Goal: Information Seeking & Learning: Learn about a topic

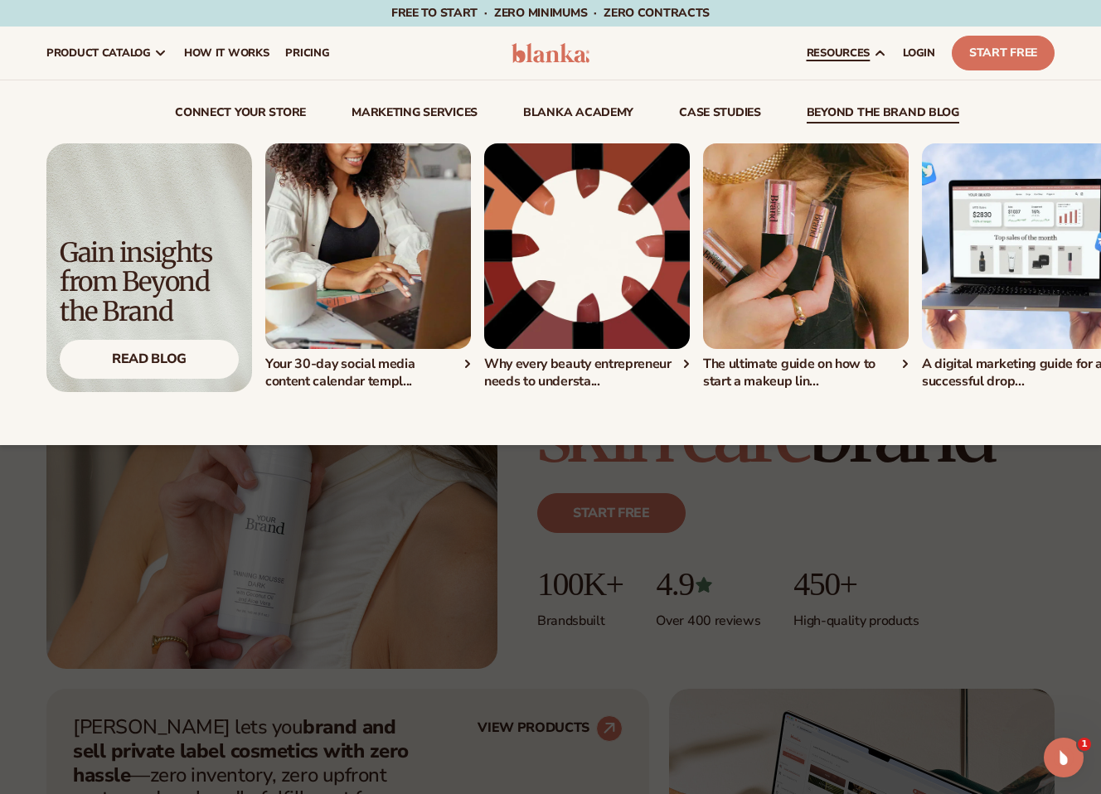
click at [866, 113] on link "beyond the brand blog" at bounding box center [882, 115] width 153 height 17
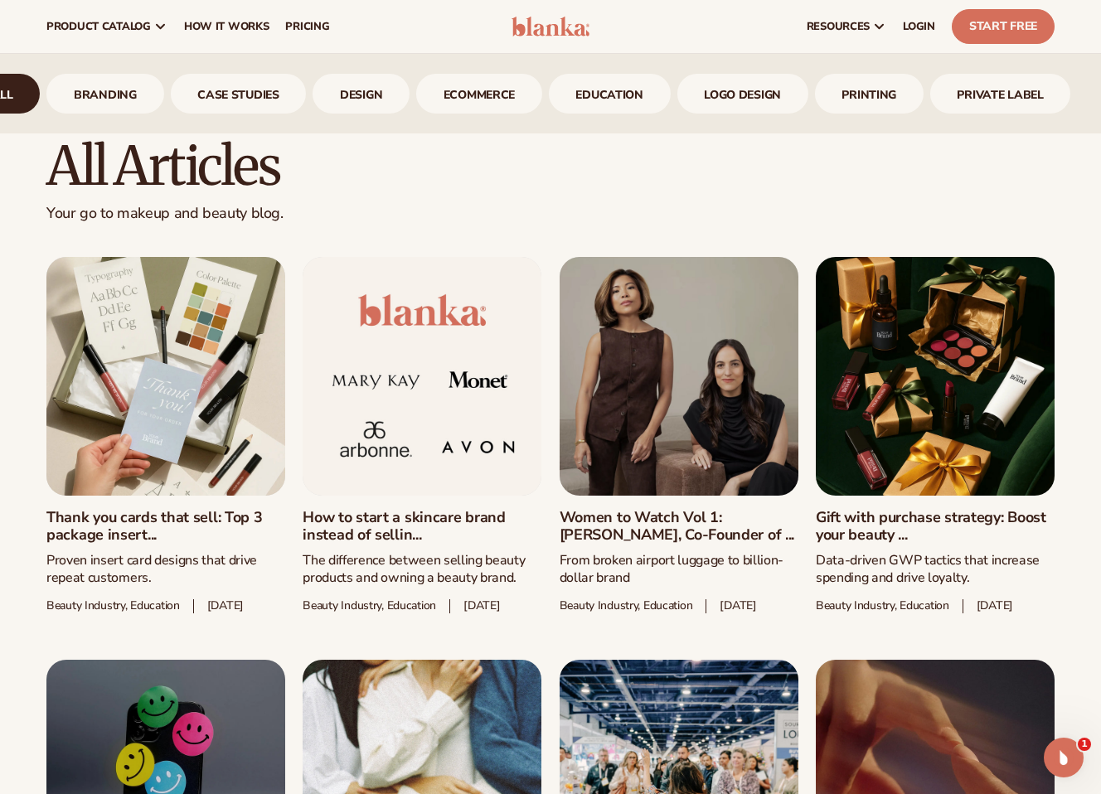
scroll to position [531, 0]
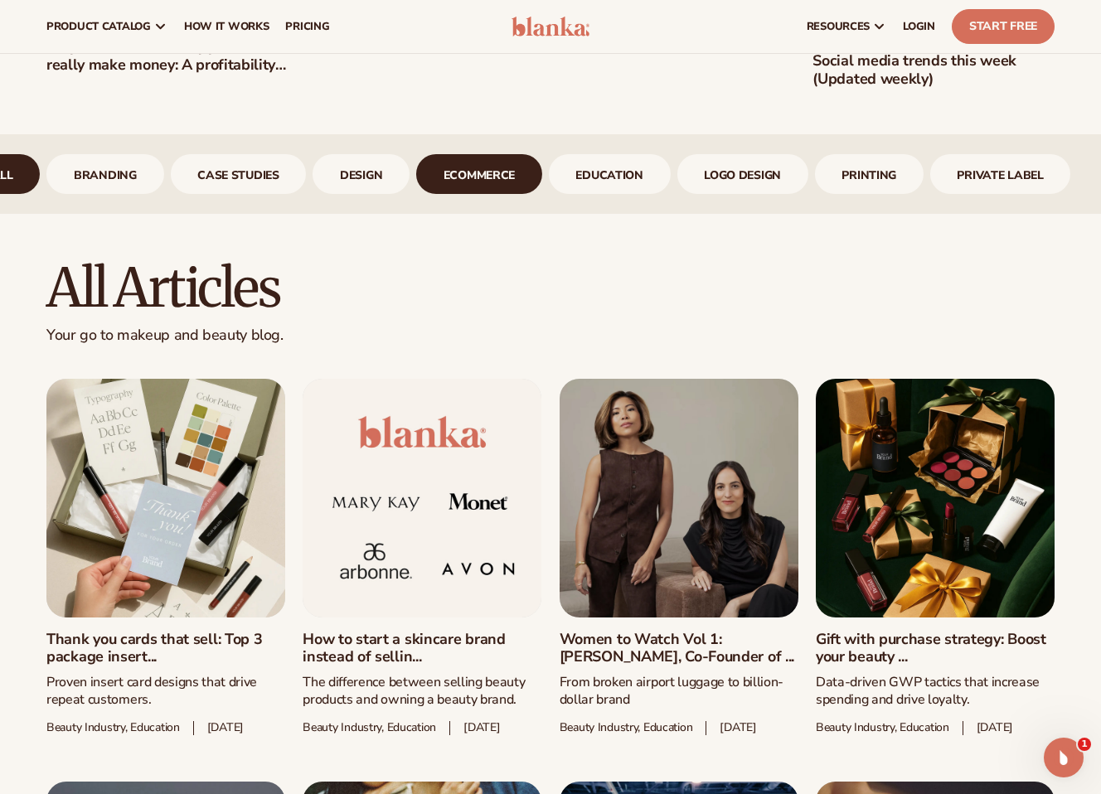
click at [457, 185] on link "ecommerce" at bounding box center [479, 174] width 126 height 40
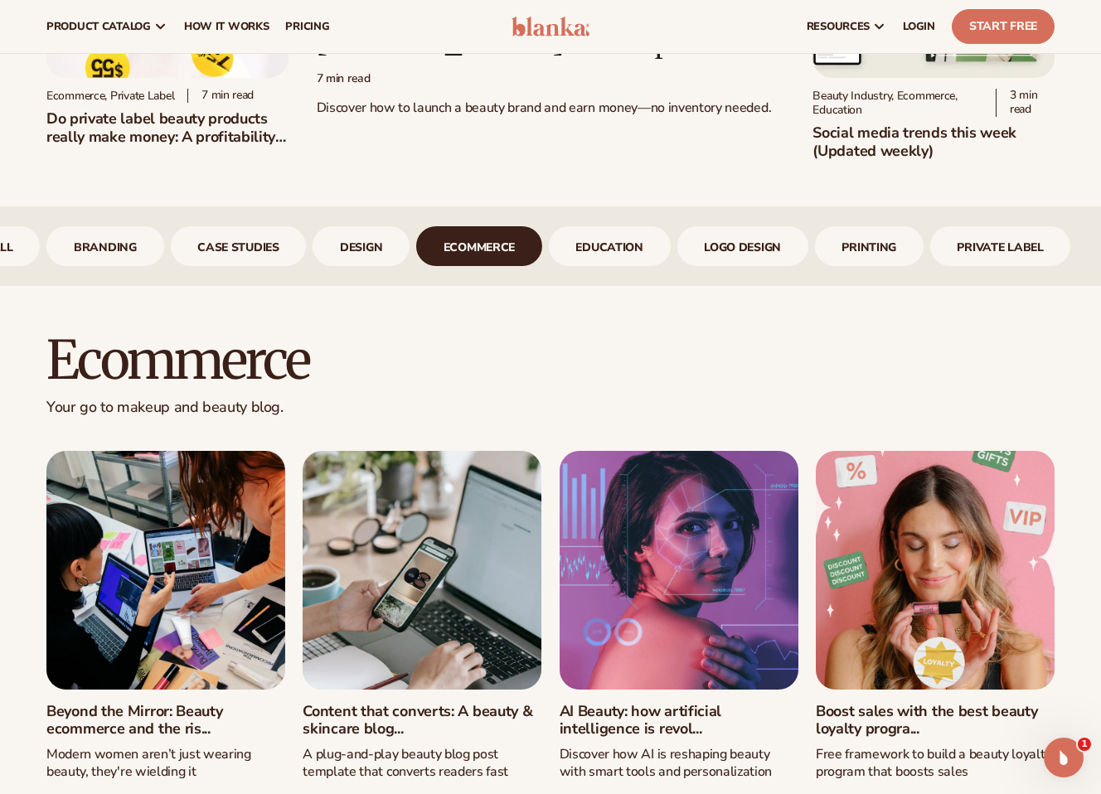
scroll to position [438, 0]
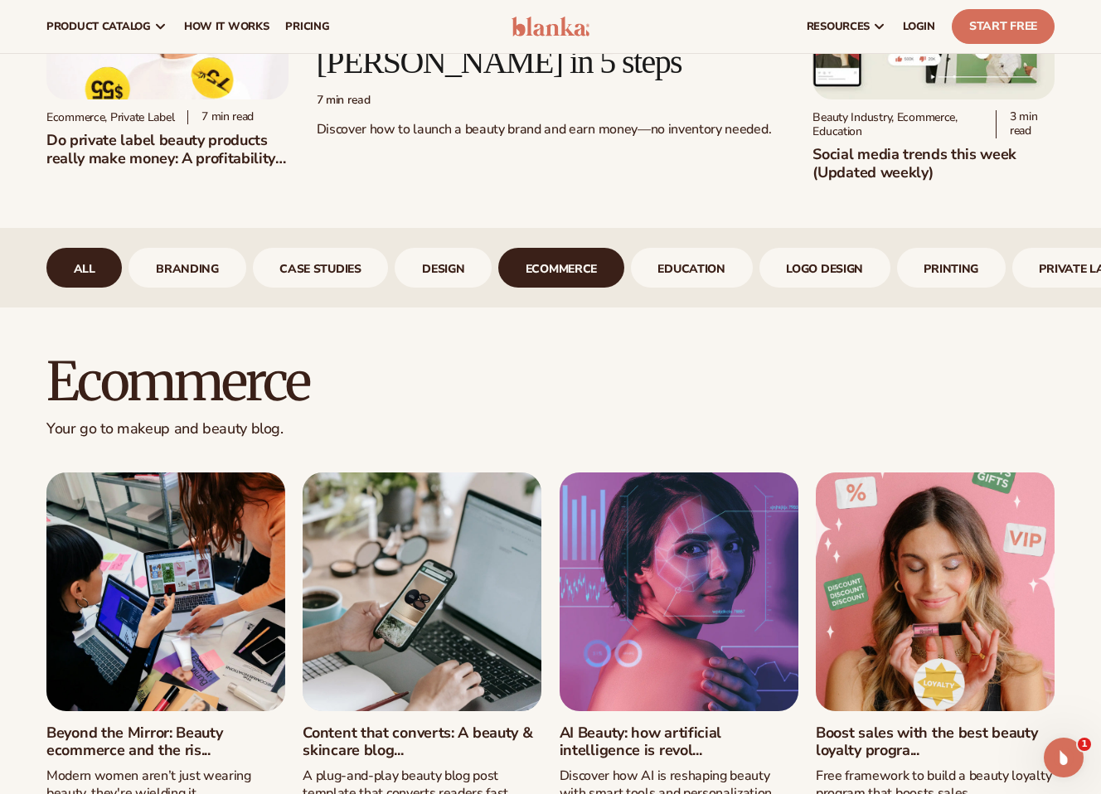
click at [80, 249] on link "All" at bounding box center [83, 268] width 75 height 40
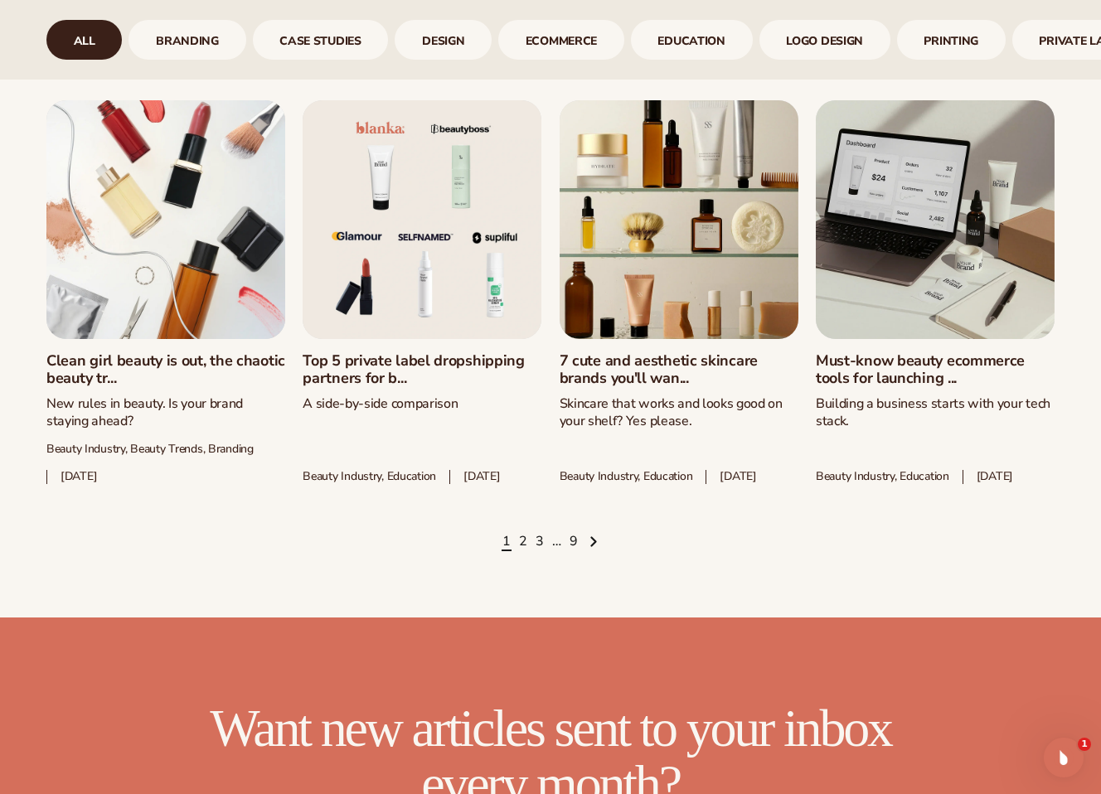
scroll to position [2200, 0]
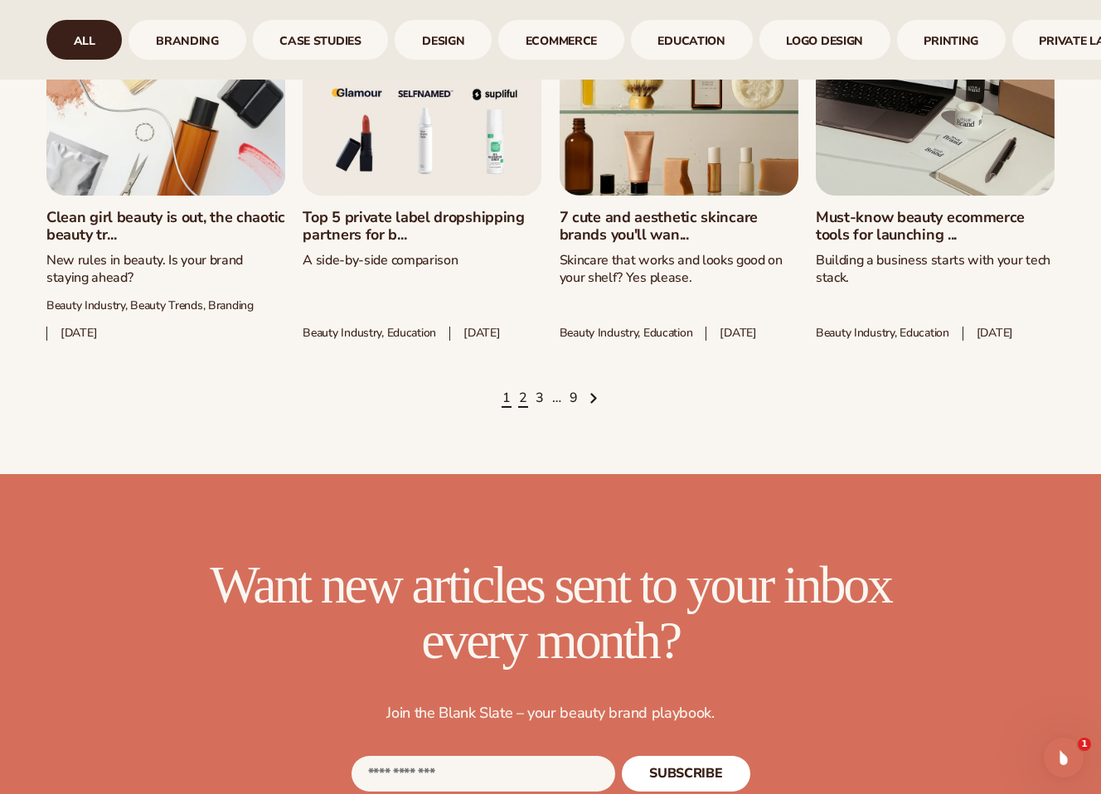
click at [525, 408] on link "2" at bounding box center [523, 399] width 8 height 18
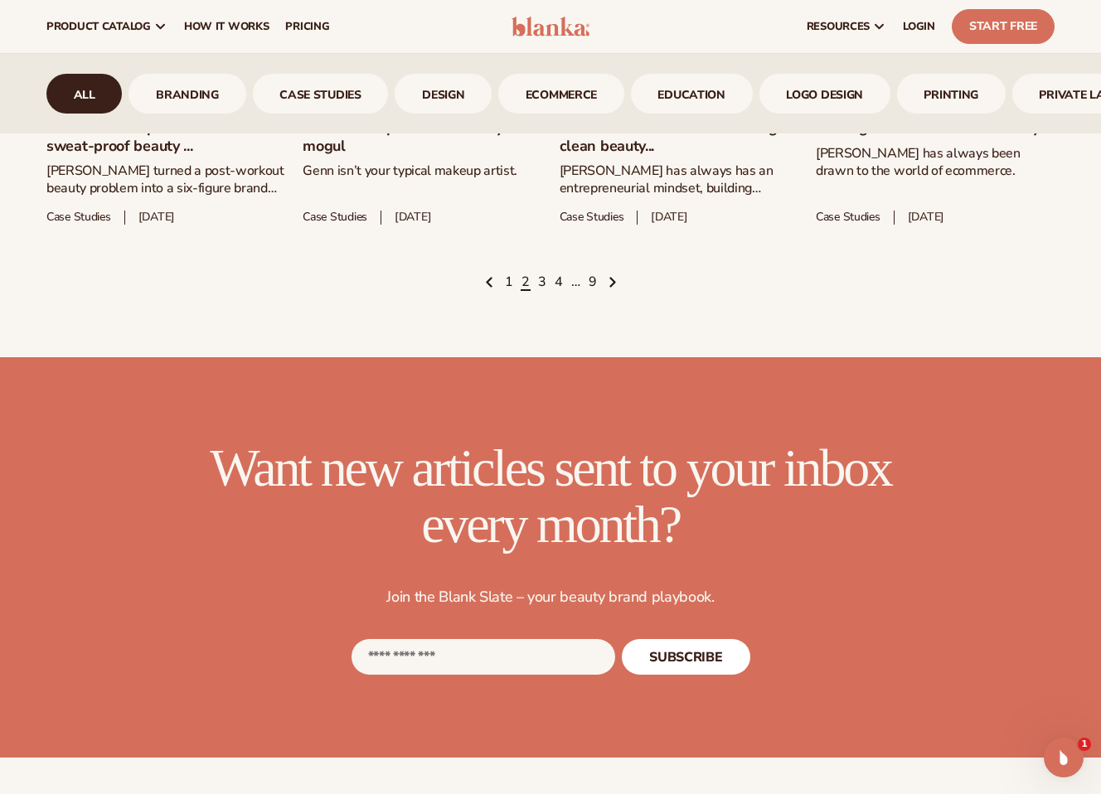
scroll to position [2299, 0]
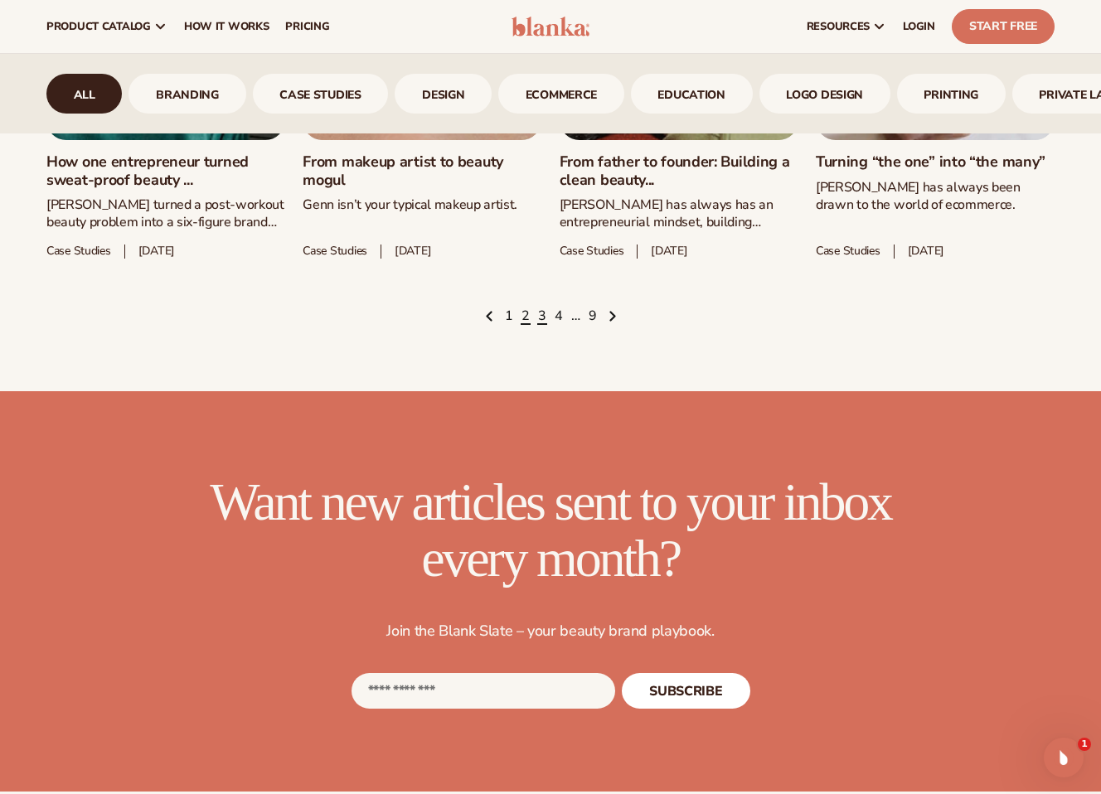
click at [539, 321] on link "3" at bounding box center [542, 317] width 8 height 18
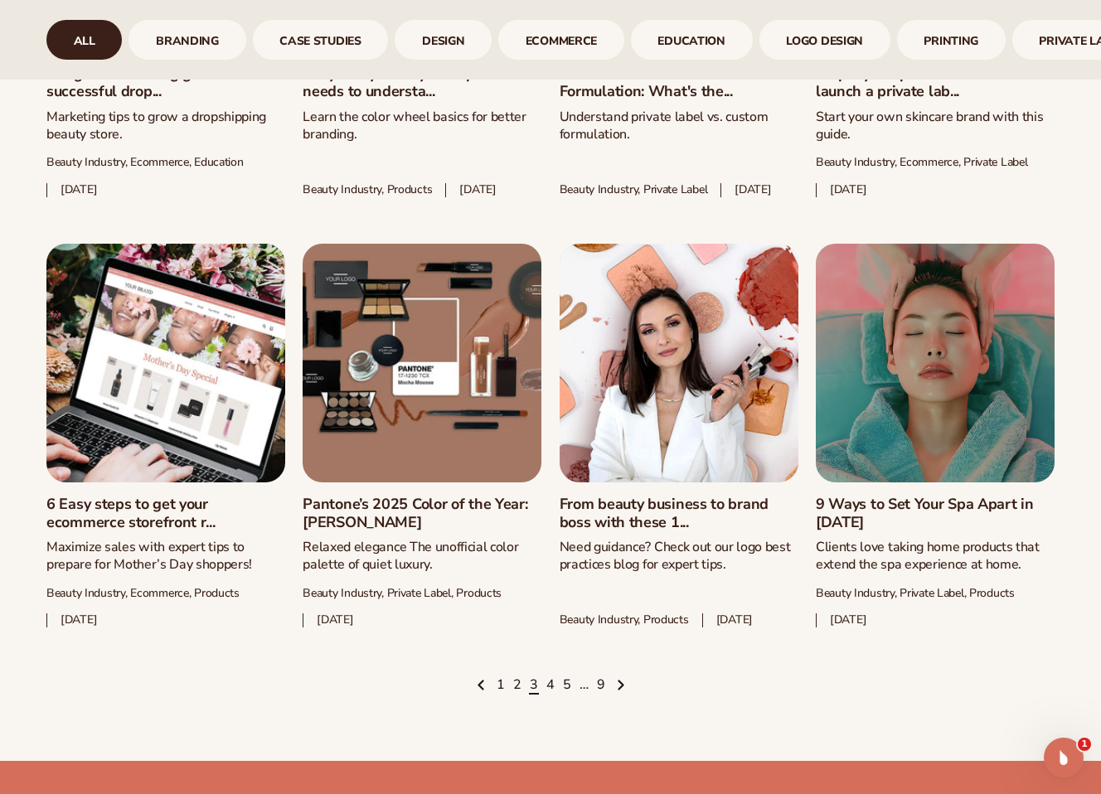
scroll to position [2043, 0]
